Goal: Navigation & Orientation: Find specific page/section

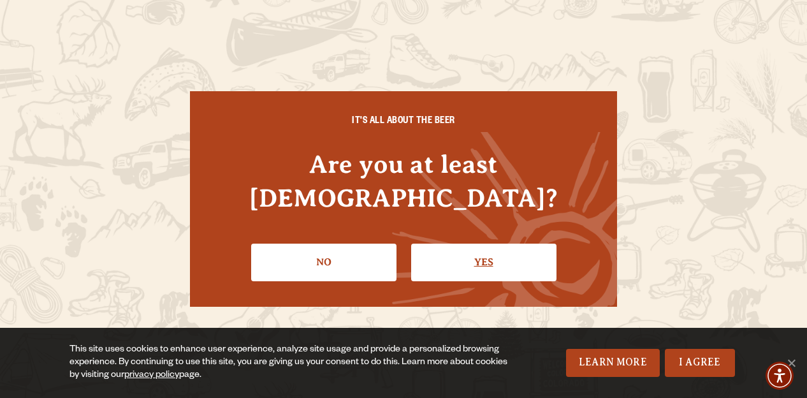
click at [451, 252] on link "Yes" at bounding box center [483, 261] width 145 height 37
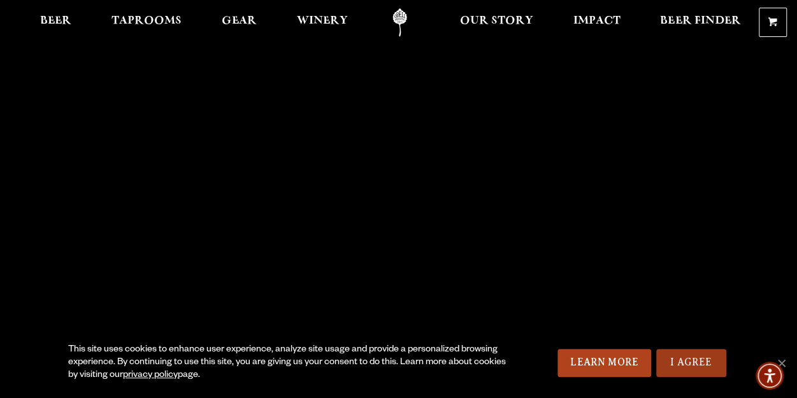
click at [680, 366] on link "I Agree" at bounding box center [691, 362] width 70 height 28
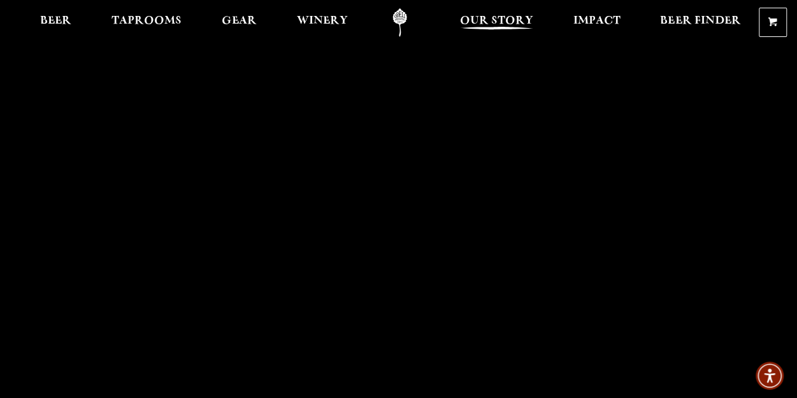
click at [489, 26] on span "Our Story" at bounding box center [495, 21] width 73 height 10
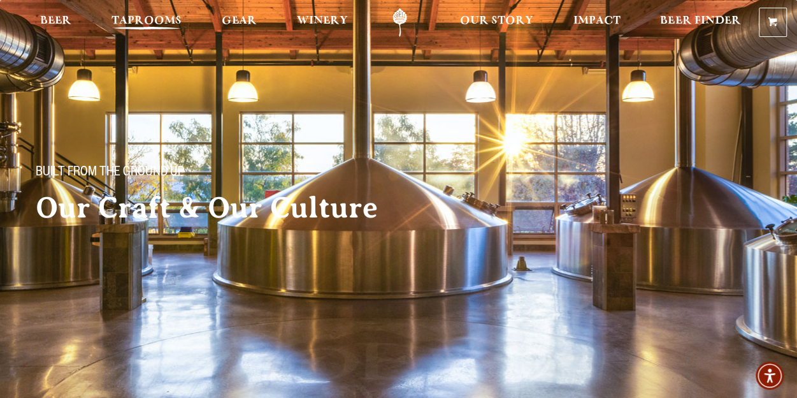
click at [168, 24] on span "Taprooms" at bounding box center [146, 21] width 70 height 10
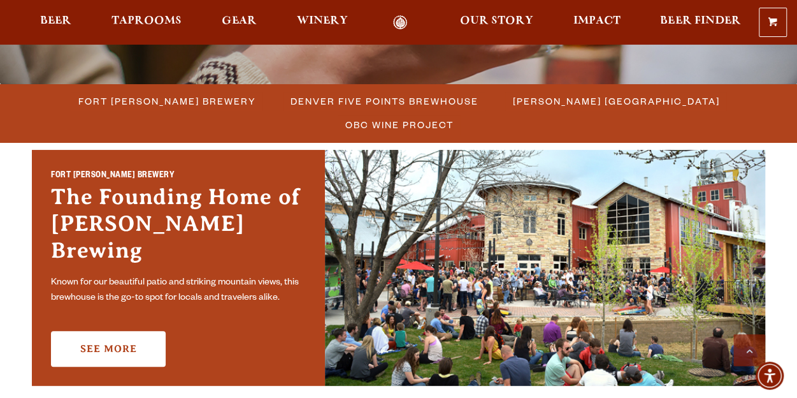
scroll to position [327, 0]
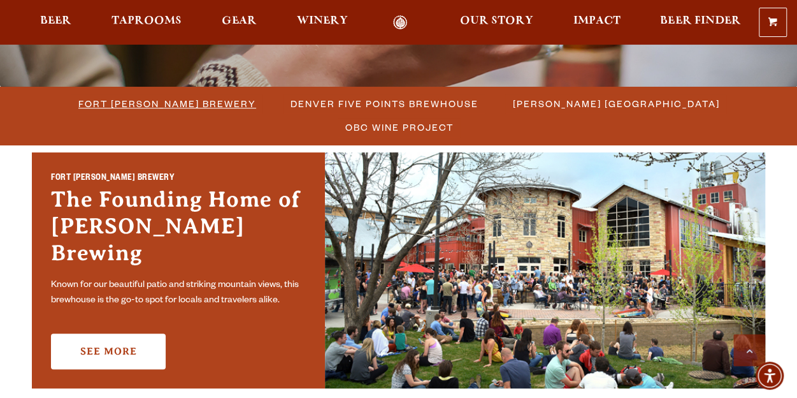
click at [161, 106] on span "Fort [PERSON_NAME] Brewery" at bounding box center [167, 103] width 178 height 18
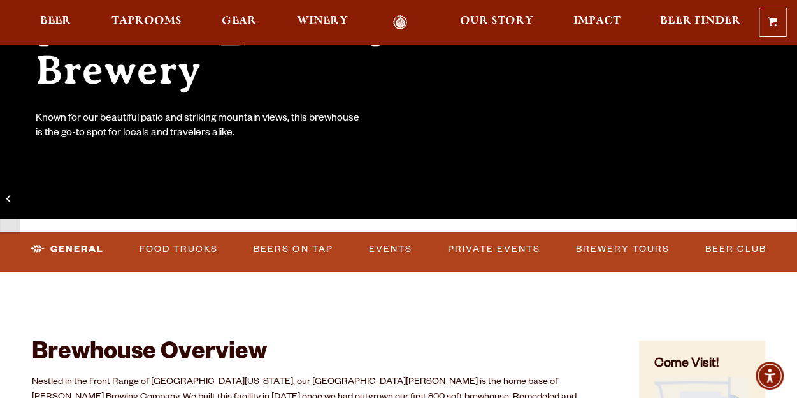
scroll to position [243, 0]
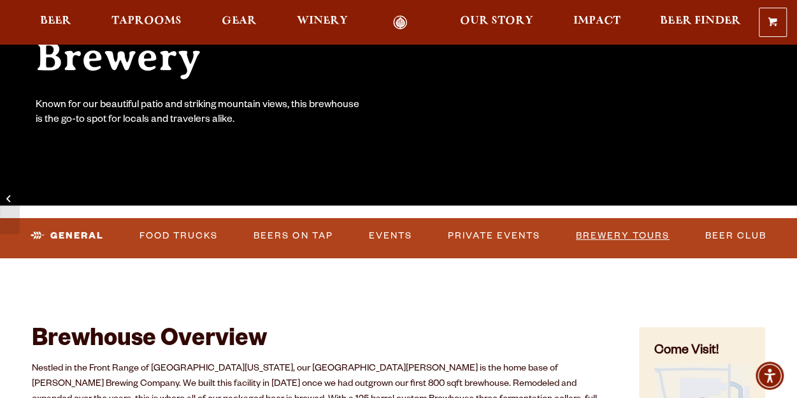
click at [621, 229] on link "Brewery Tours" at bounding box center [623, 235] width 104 height 29
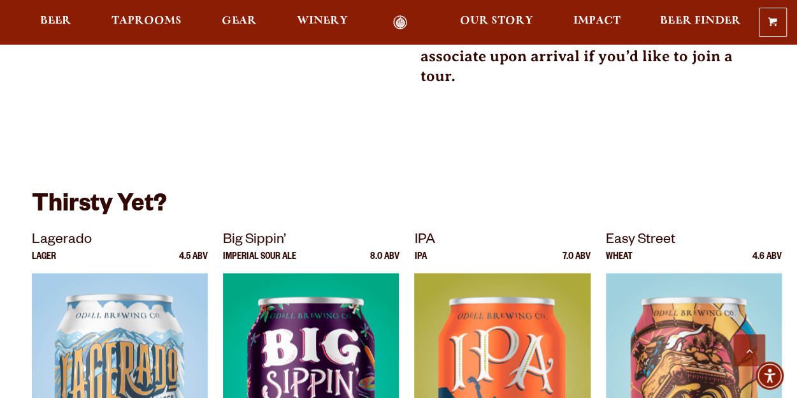
scroll to position [636, 0]
